Goal: Complete application form

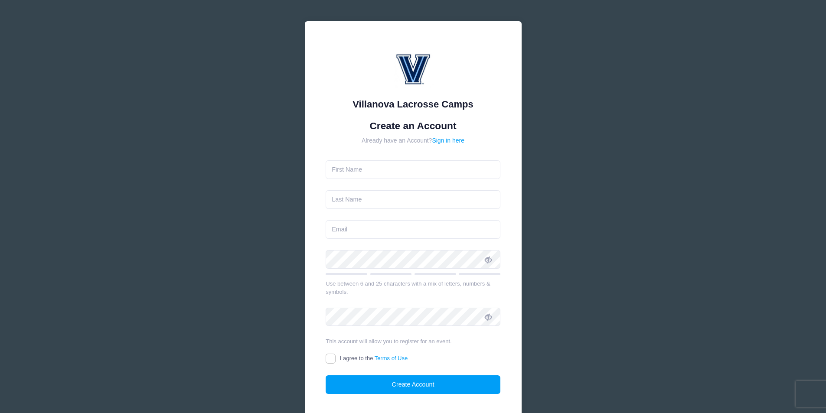
type input "[PERSON_NAME]"
type input "Baron"
type input "[EMAIL_ADDRESS][DOMAIN_NAME]"
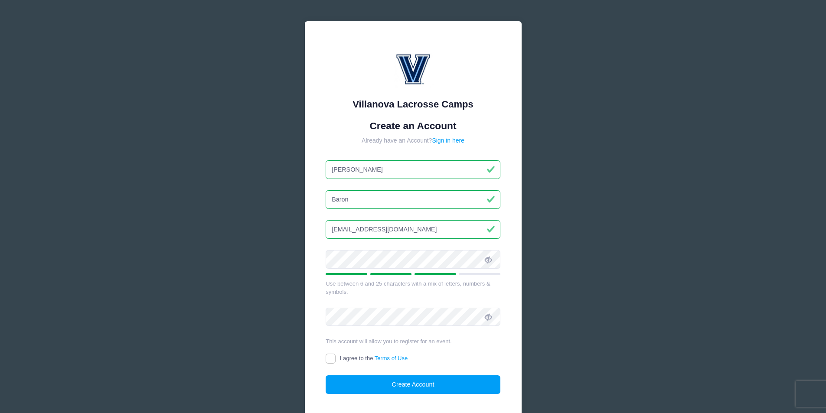
drag, startPoint x: 397, startPoint y: 306, endPoint x: 345, endPoint y: 302, distance: 51.8
click at [344, 302] on form "Create an Account Already have an Account? Sign in here Michael Baron michaelba…" at bounding box center [413, 257] width 175 height 275
click at [427, 270] on div at bounding box center [413, 262] width 175 height 25
click at [491, 260] on icon at bounding box center [488, 259] width 7 height 7
click at [332, 356] on input "I agree to the Terms of Use" at bounding box center [331, 359] width 10 height 10
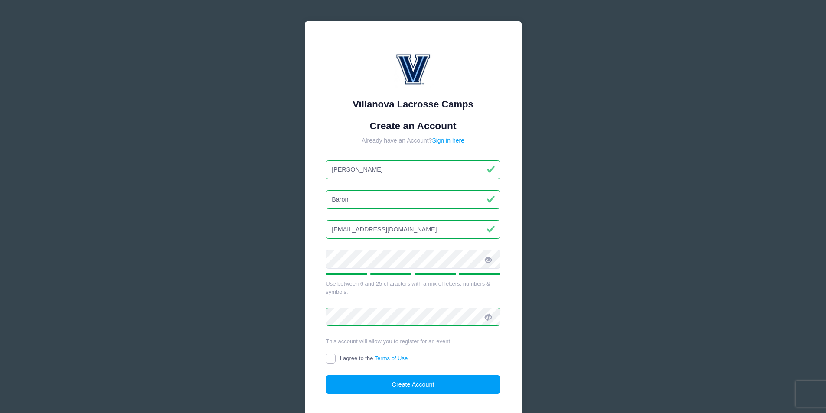
checkbox input "true"
click at [355, 386] on button "Create Account" at bounding box center [413, 385] width 175 height 19
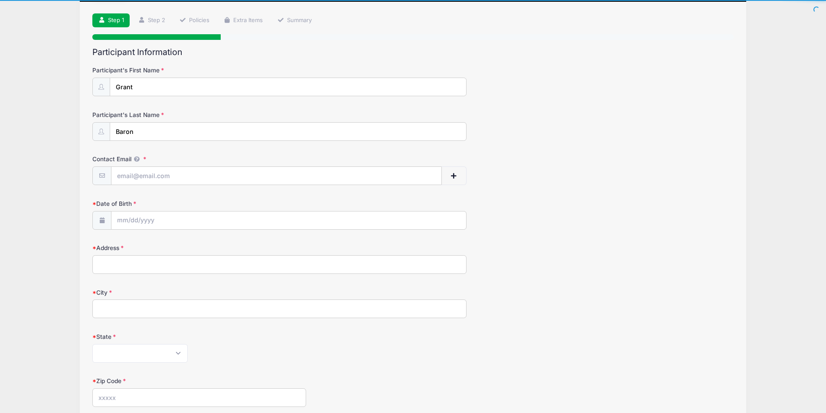
scroll to position [53, 0]
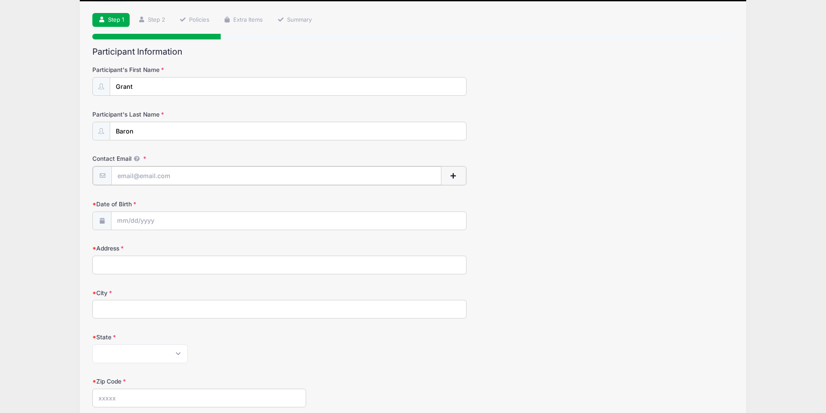
click at [336, 180] on input "Contact Email" at bounding box center [276, 176] width 330 height 19
type input "[EMAIL_ADDRESS][DOMAIN_NAME]"
type input "[STREET_ADDRESS]"
type input "[GEOGRAPHIC_DATA]"
select select "PA"
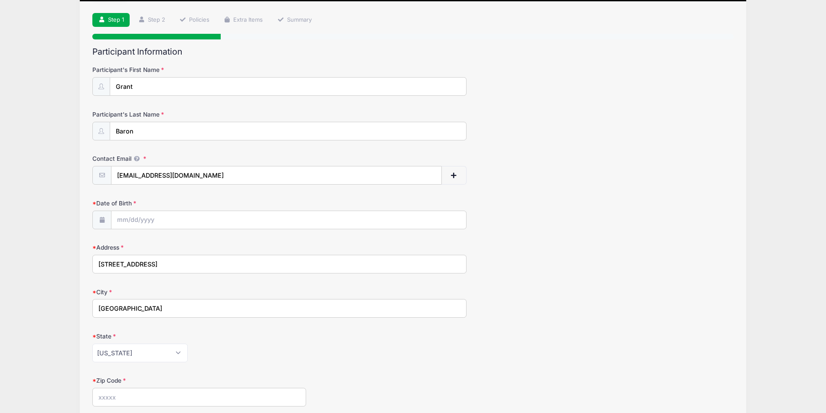
type input "16801"
type input "[PHONE_NUMBER]"
click at [352, 225] on input "Date of Birth" at bounding box center [288, 220] width 355 height 19
click at [219, 325] on span "23" at bounding box center [220, 323] width 16 height 16
type input "[DATE]"
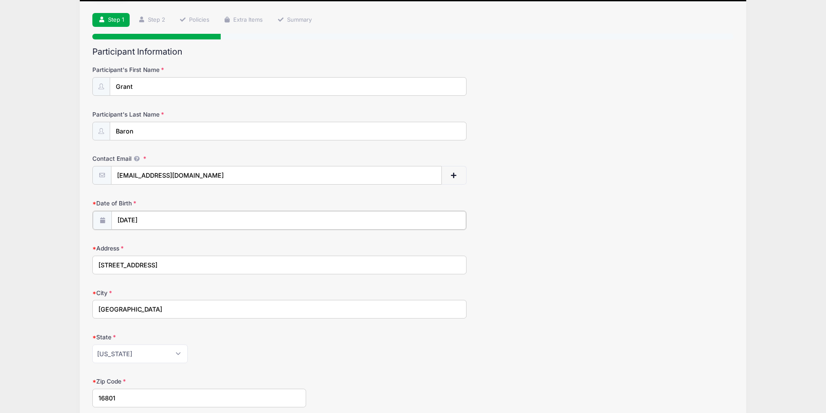
click at [137, 220] on input "[DATE]" at bounding box center [288, 220] width 355 height 19
click at [203, 249] on span at bounding box center [204, 246] width 6 height 7
click at [203, 248] on span at bounding box center [204, 246] width 6 height 7
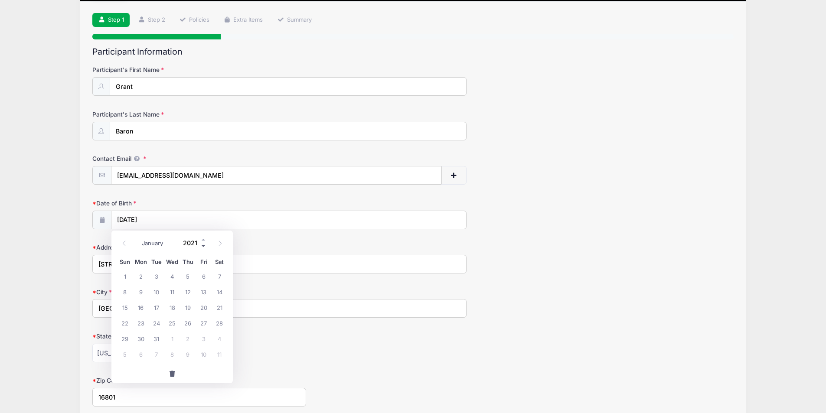
click at [203, 247] on span at bounding box center [204, 246] width 6 height 7
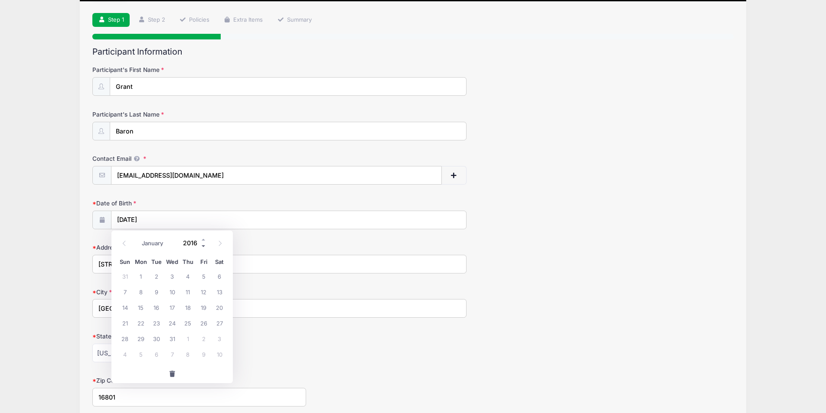
click at [203, 247] on span at bounding box center [204, 246] width 6 height 7
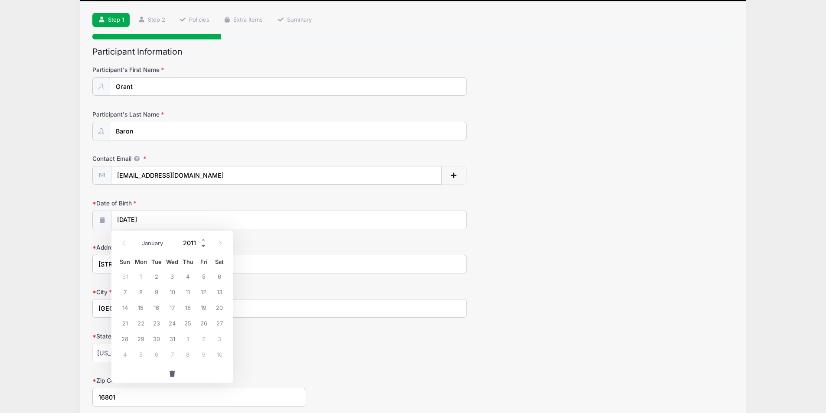
click at [203, 246] on span at bounding box center [204, 246] width 6 height 7
click at [203, 239] on span at bounding box center [204, 240] width 6 height 7
click at [203, 246] on span at bounding box center [204, 246] width 6 height 7
type input "2009"
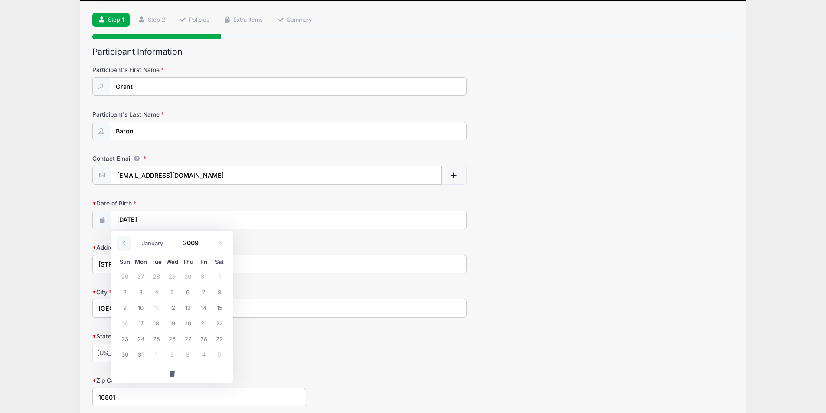
click at [124, 245] on icon at bounding box center [124, 244] width 6 height 6
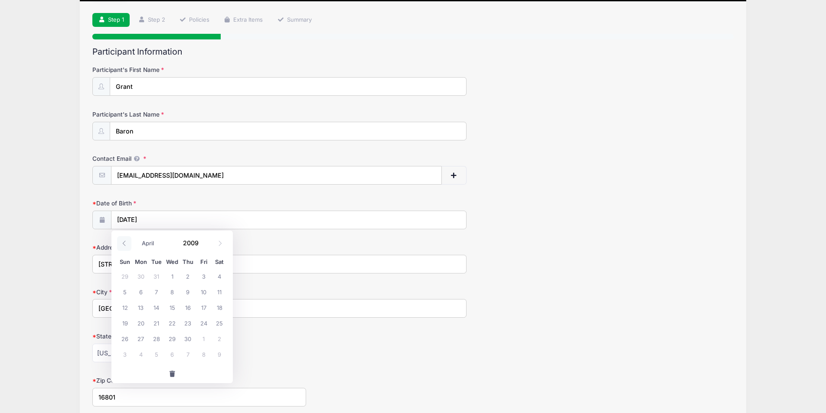
select select "2"
click at [140, 325] on span "23" at bounding box center [141, 323] width 16 height 16
type input "[DATE]"
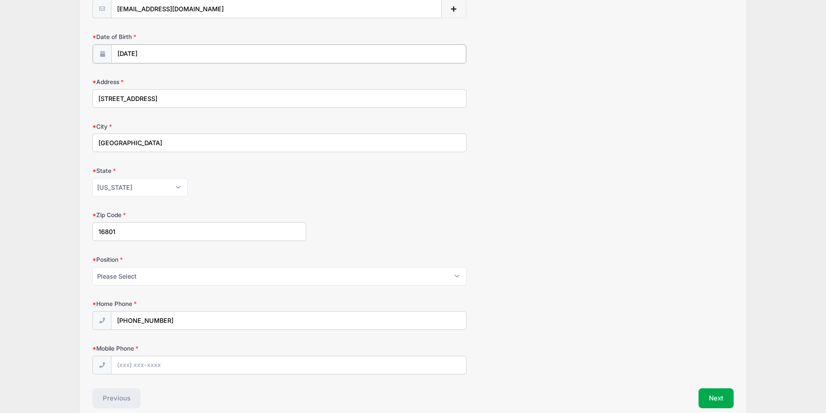
scroll to position [222, 0]
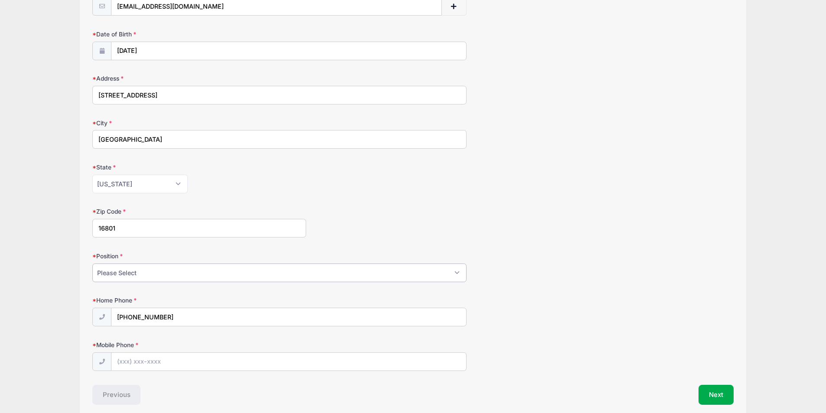
click at [275, 278] on select "Please Select Goalie Middie Defense Attack FOGO LSM" at bounding box center [279, 273] width 374 height 19
select select "FOGO"
click at [92, 264] on select "Please Select Goalie Middie Defense Attack FOGO LSM" at bounding box center [279, 273] width 374 height 19
click at [377, 300] on div "Home Phone [PHONE_NUMBER]" at bounding box center [412, 311] width 641 height 30
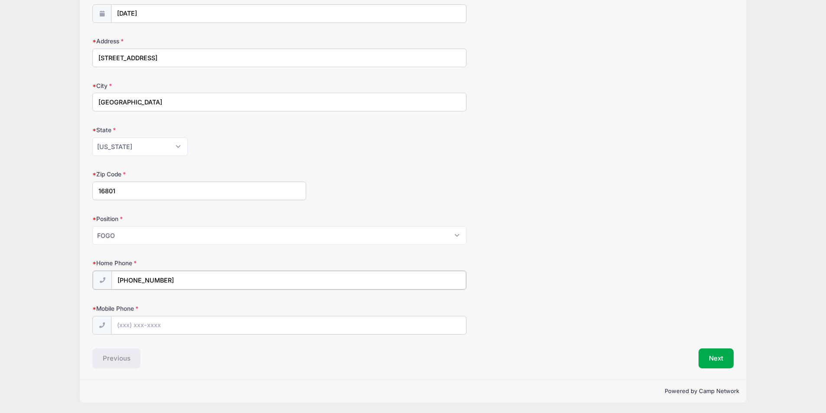
click at [234, 283] on input "[PHONE_NUMBER]" at bounding box center [288, 280] width 355 height 19
type input "[PHONE_NUMBER]"
click at [219, 327] on input "Mobile Phone" at bounding box center [288, 325] width 355 height 19
type input "[PHONE_NUMBER]"
drag, startPoint x: 171, startPoint y: 323, endPoint x: 102, endPoint y: 328, distance: 68.7
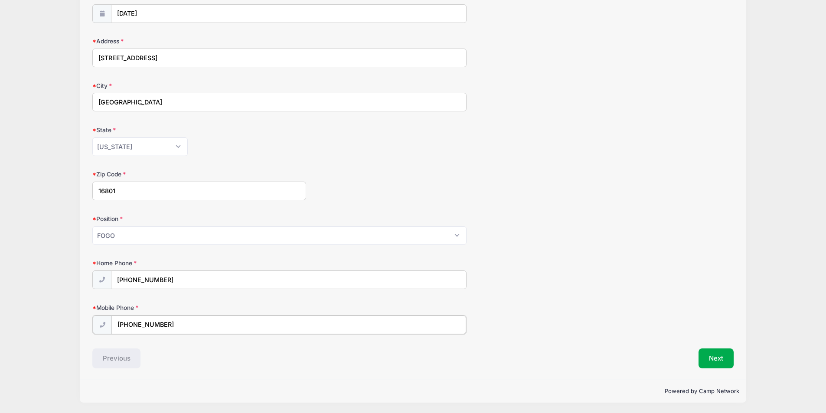
click at [103, 328] on div "[PHONE_NUMBER]" at bounding box center [279, 325] width 374 height 20
type input "(8"
type input "[PHONE_NUMBER]"
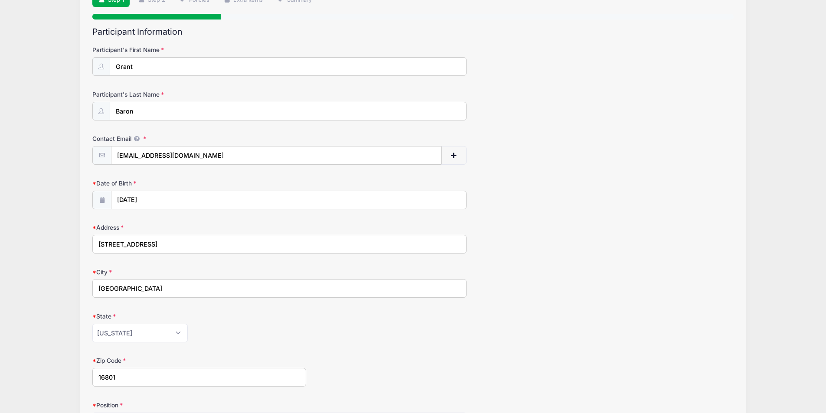
scroll to position [73, 0]
click at [456, 154] on span "button" at bounding box center [453, 156] width 8 height 6
click at [447, 157] on button "button" at bounding box center [453, 155] width 25 height 19
click at [408, 158] on input "[EMAIL_ADDRESS][DOMAIN_NAME]" at bounding box center [276, 155] width 330 height 19
click at [454, 160] on button "button" at bounding box center [453, 155] width 25 height 19
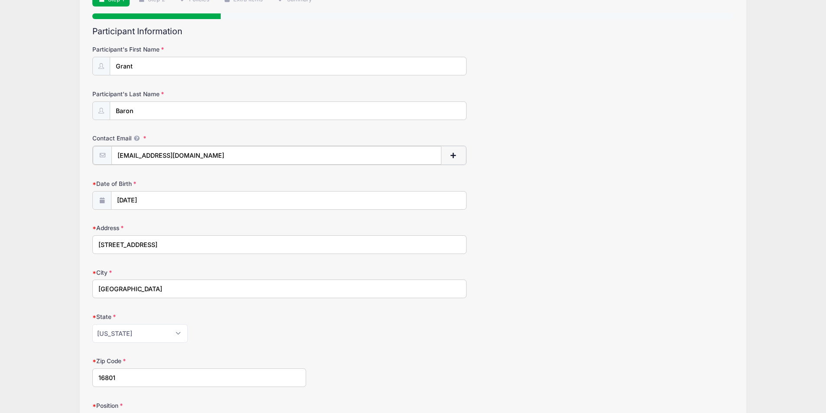
click at [452, 160] on button "button" at bounding box center [453, 155] width 25 height 19
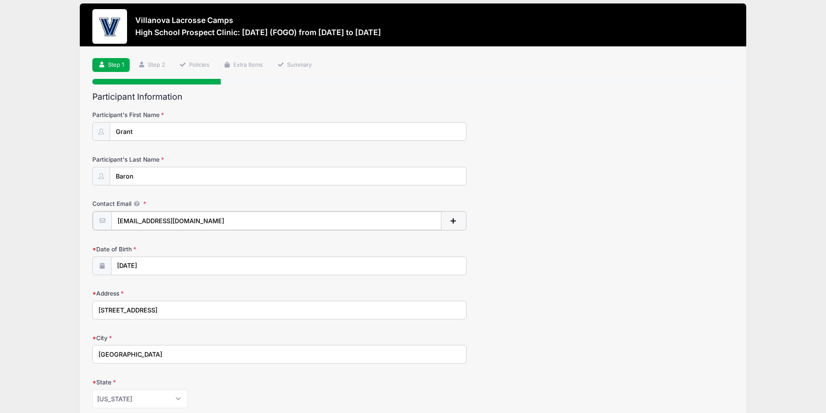
scroll to position [0, 0]
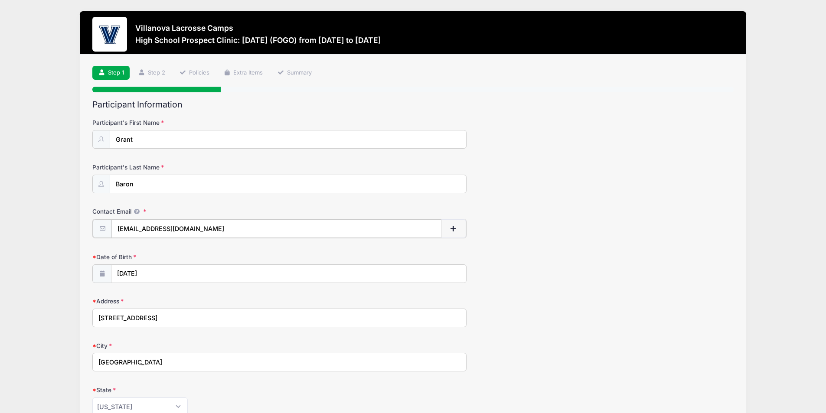
click at [317, 229] on input "[EMAIL_ADDRESS][DOMAIN_NAME]" at bounding box center [276, 228] width 330 height 19
click at [451, 227] on span "button" at bounding box center [453, 229] width 8 height 6
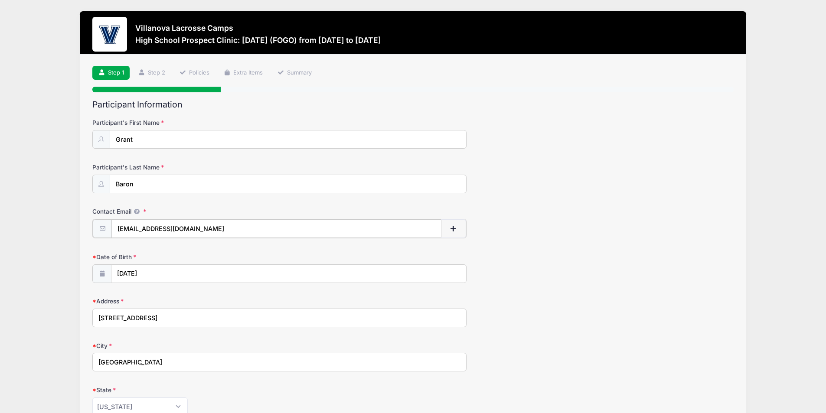
click at [451, 227] on span "button" at bounding box center [453, 229] width 8 height 6
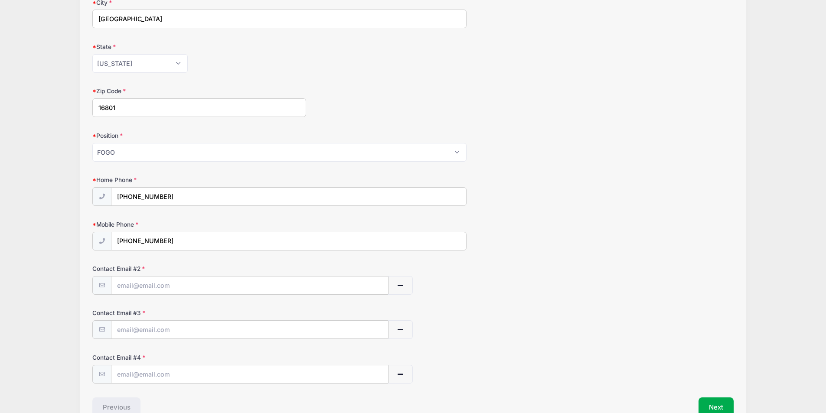
scroll to position [393, 0]
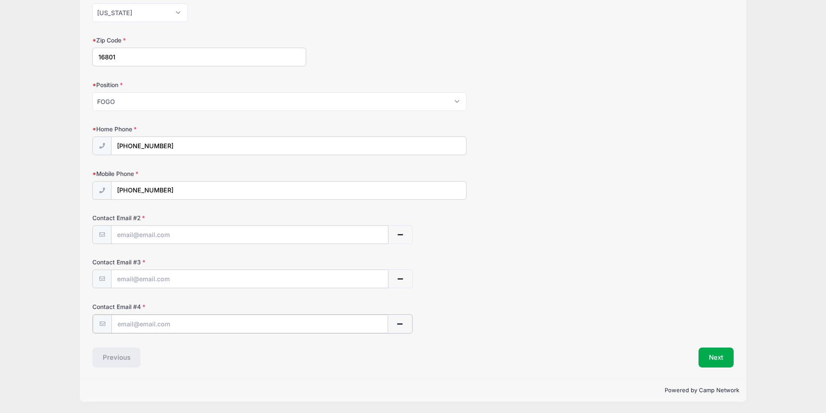
click at [405, 323] on button "button" at bounding box center [400, 324] width 25 height 19
click at [399, 320] on button "button" at bounding box center [400, 324] width 25 height 19
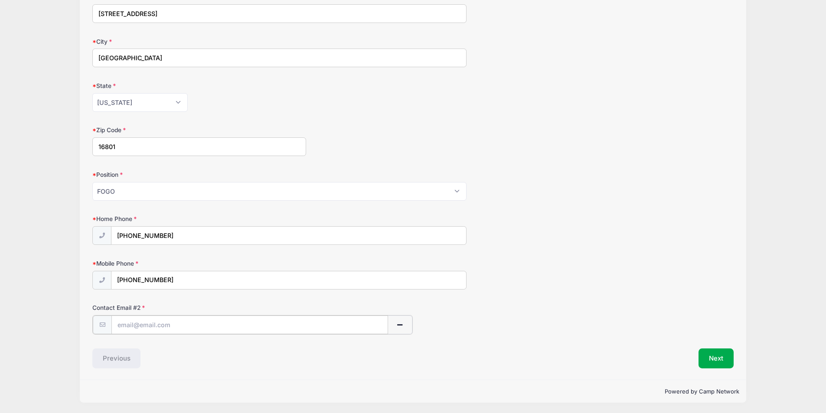
click at [291, 330] on input "text" at bounding box center [249, 325] width 276 height 19
type input "[EMAIL_ADDRESS][DOMAIN_NAME]"
click at [546, 288] on div "Mobile Phone [PHONE_NUMBER]" at bounding box center [412, 274] width 641 height 30
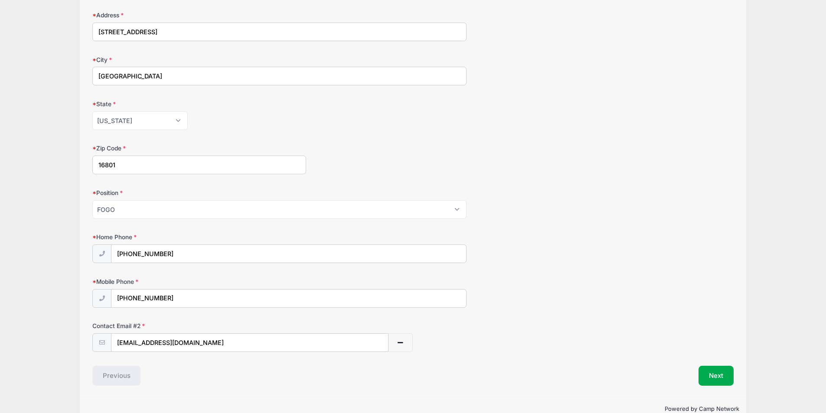
scroll to position [304, 0]
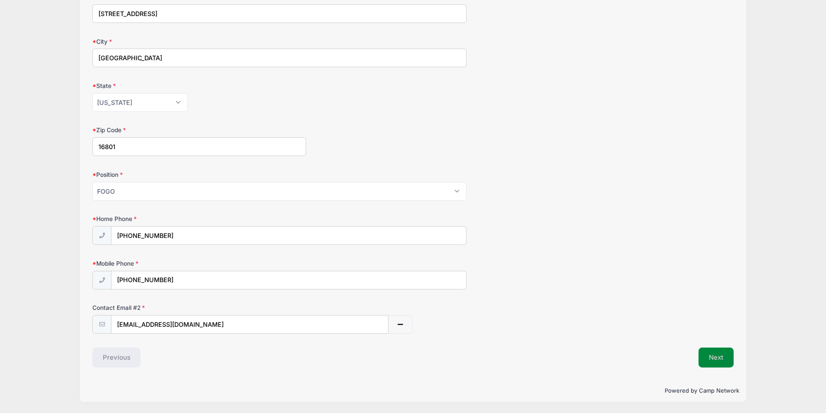
click at [718, 362] on button "Next" at bounding box center [716, 358] width 35 height 20
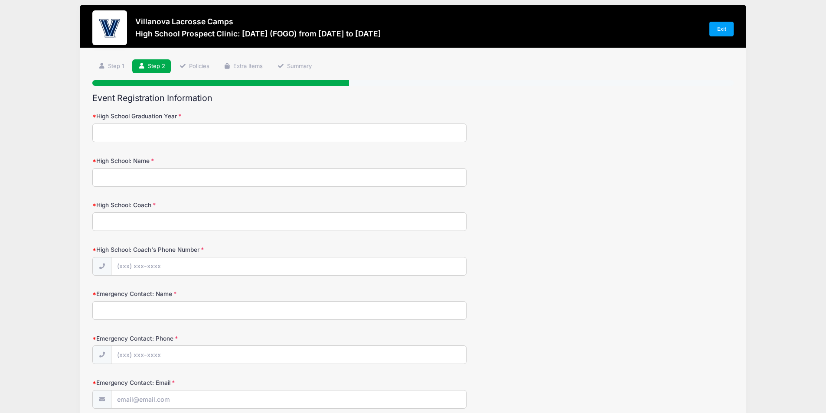
scroll to position [0, 0]
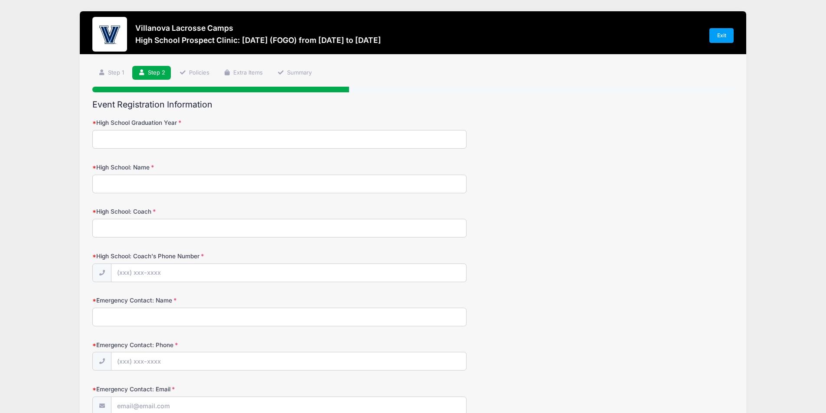
click at [323, 147] on input "High School Graduation Year" at bounding box center [279, 139] width 374 height 19
